Goal: Transaction & Acquisition: Book appointment/travel/reservation

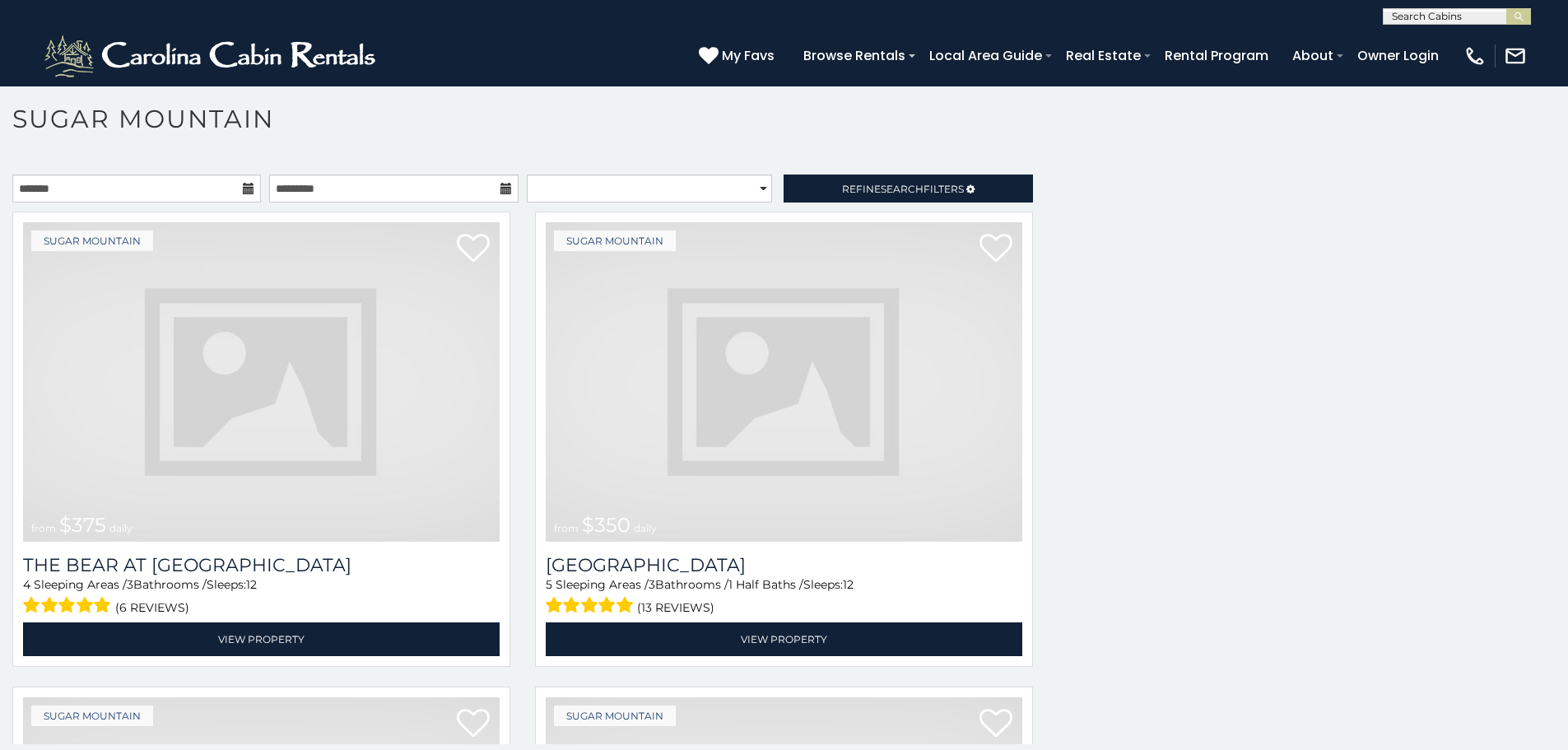
scroll to position [5558, 0]
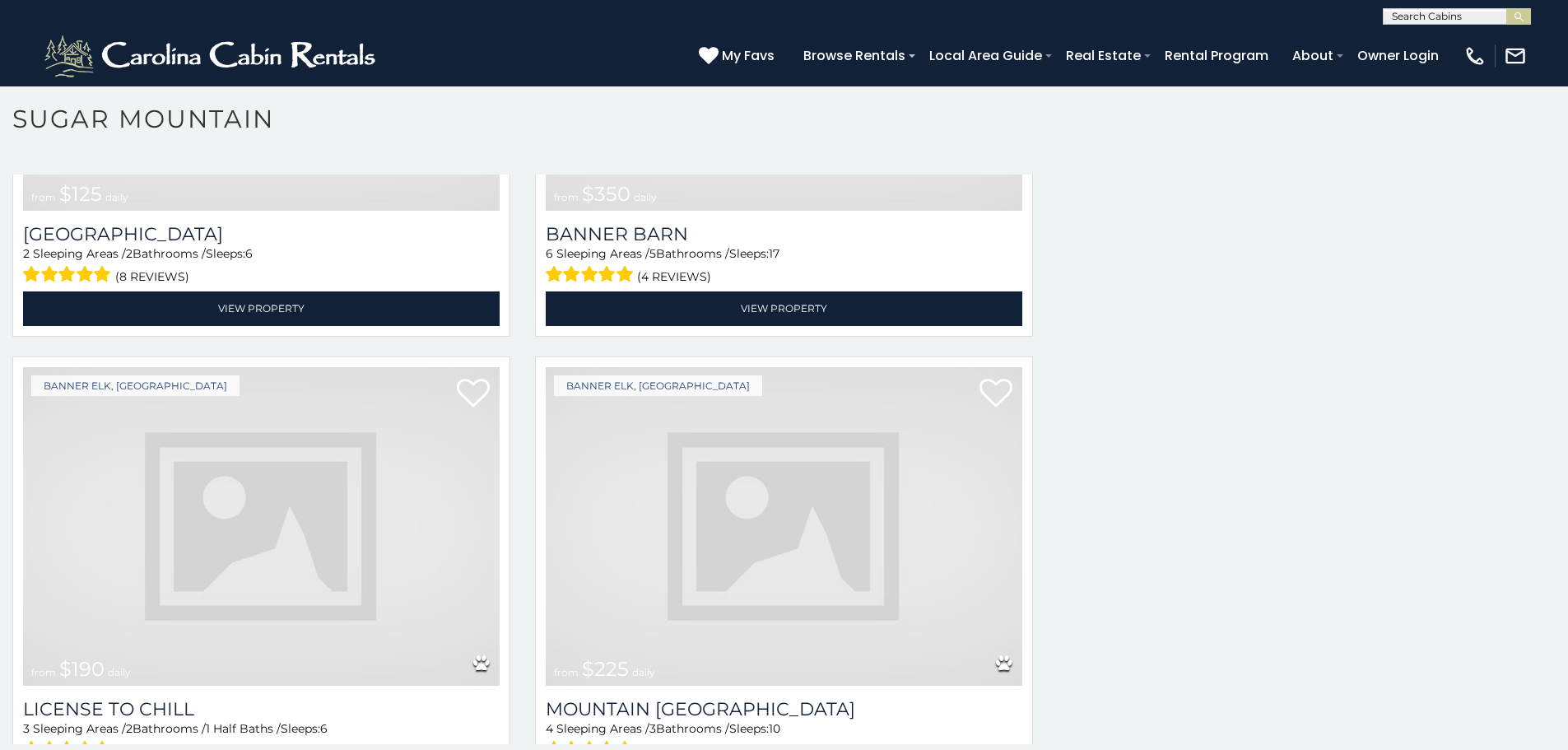
click at [374, 498] on img at bounding box center [261, 527] width 476 height 320
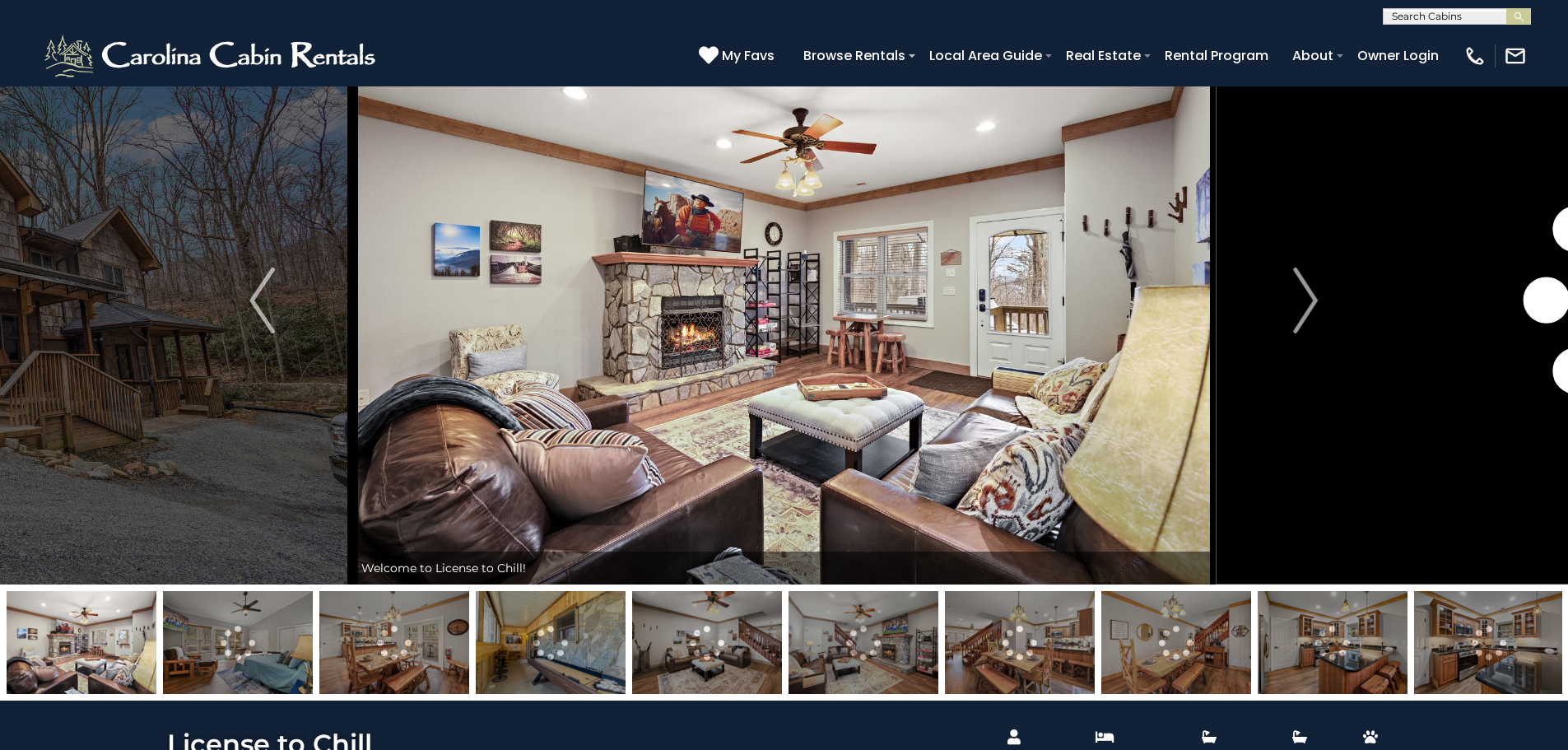
scroll to position [67, 0]
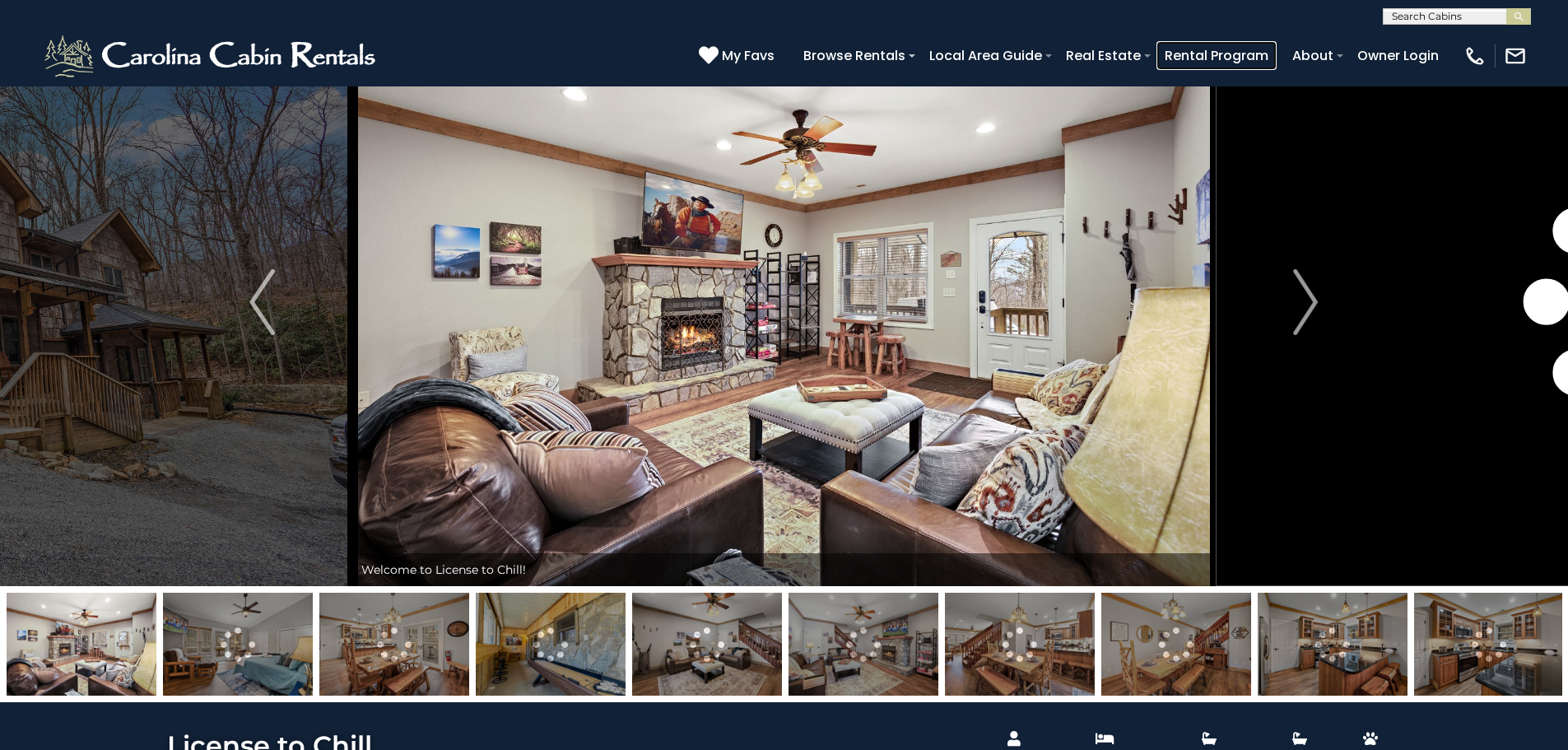
click at [1242, 64] on link "Rental Program" at bounding box center [1216, 56] width 120 height 29
